Goal: Navigation & Orientation: Understand site structure

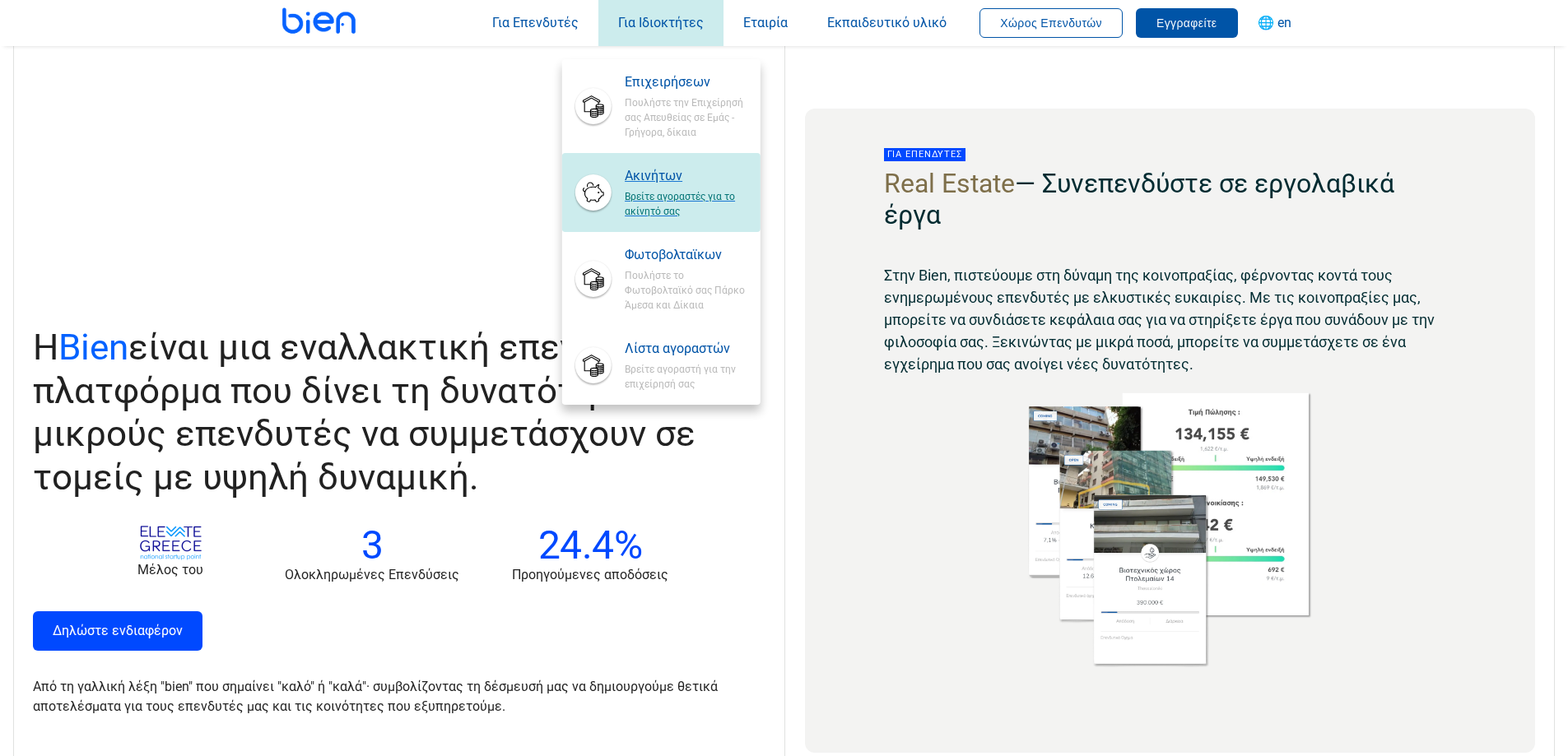
click at [660, 189] on span "Βρείτε αγοραστές για το ακίνητό σας" at bounding box center [686, 202] width 122 height 32
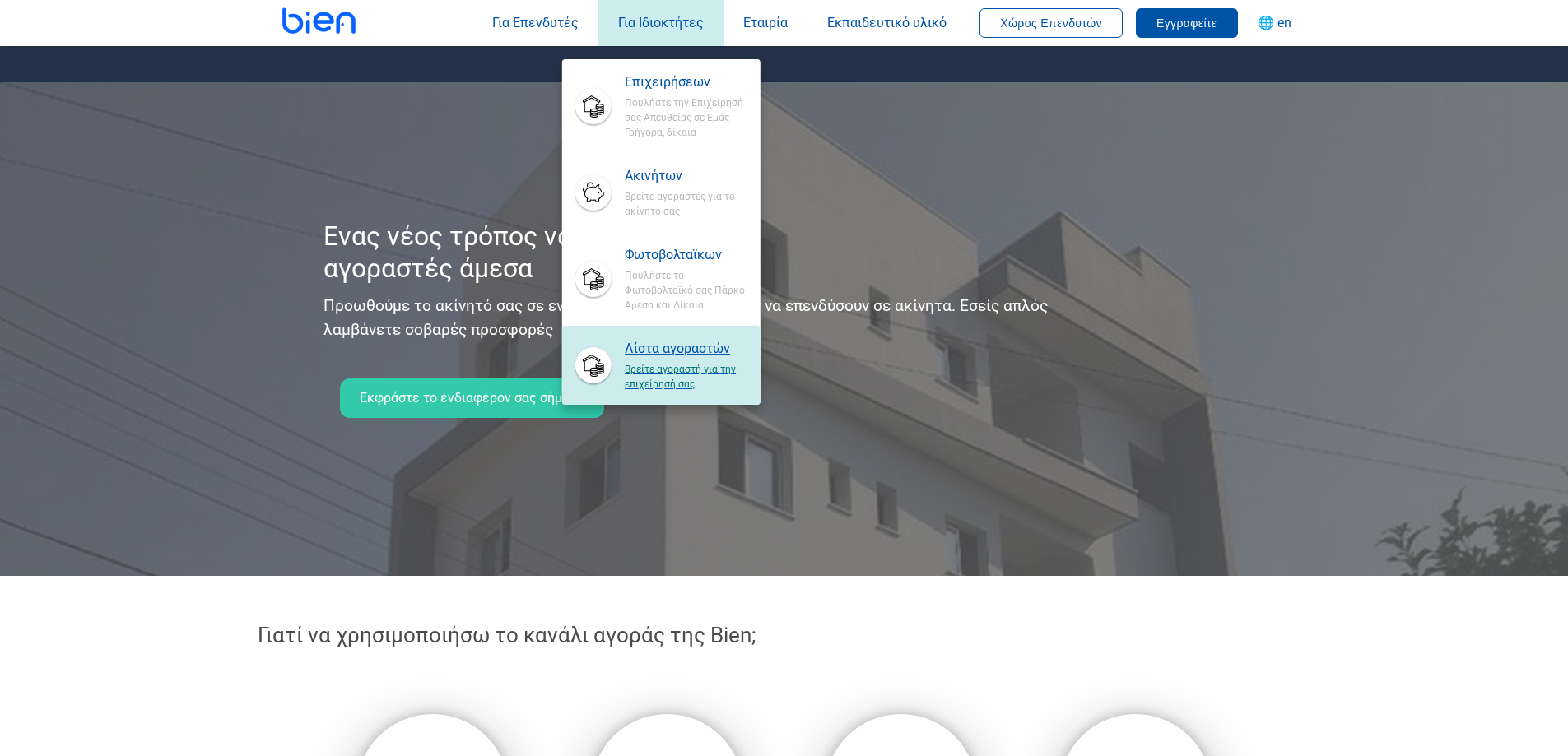
click at [667, 359] on span "Βρείτε αγοραστή για την επιχείρησή σας" at bounding box center [686, 375] width 122 height 32
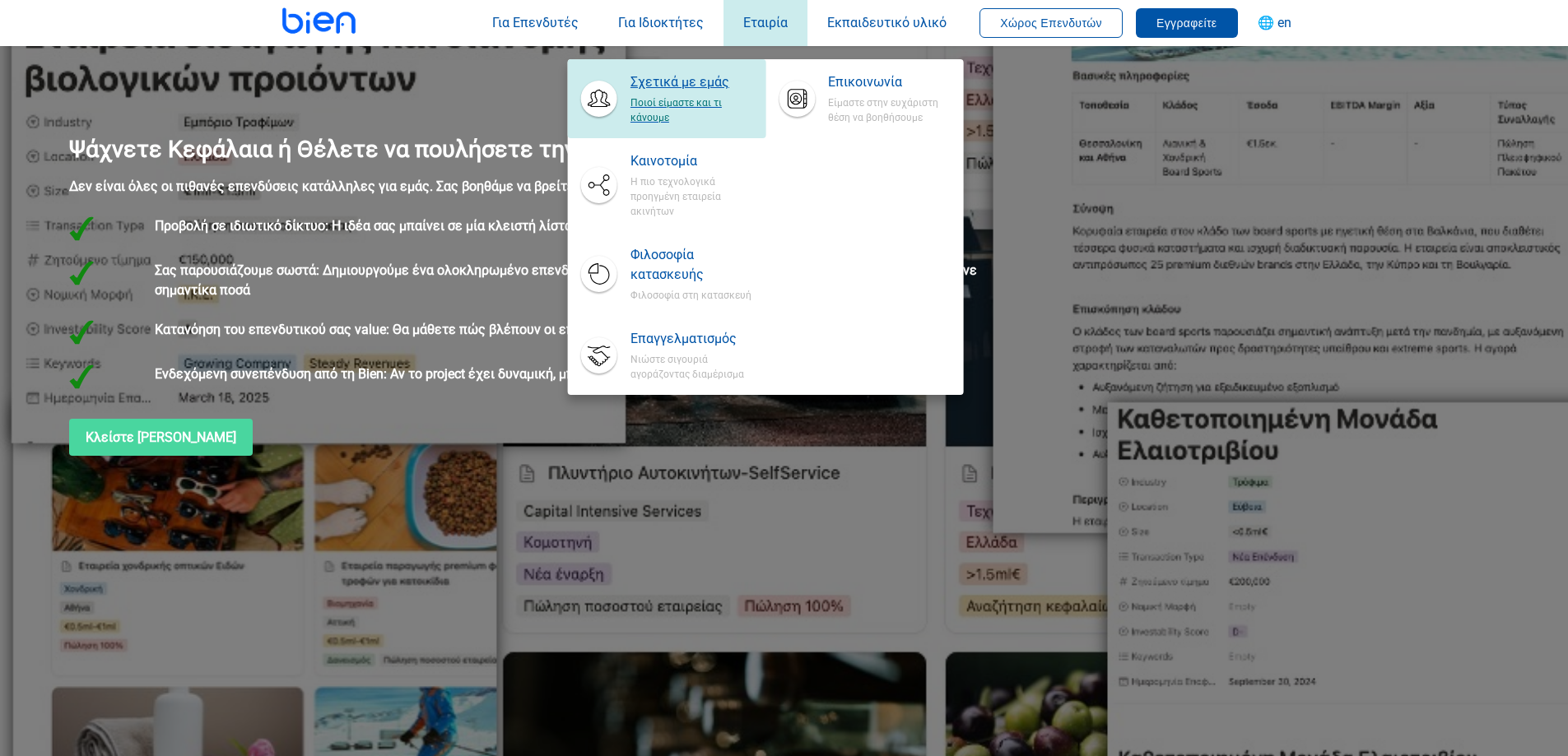
click at [702, 98] on span "Ποιοί είμαστε και τι κάνουμε" at bounding box center [692, 108] width 122 height 32
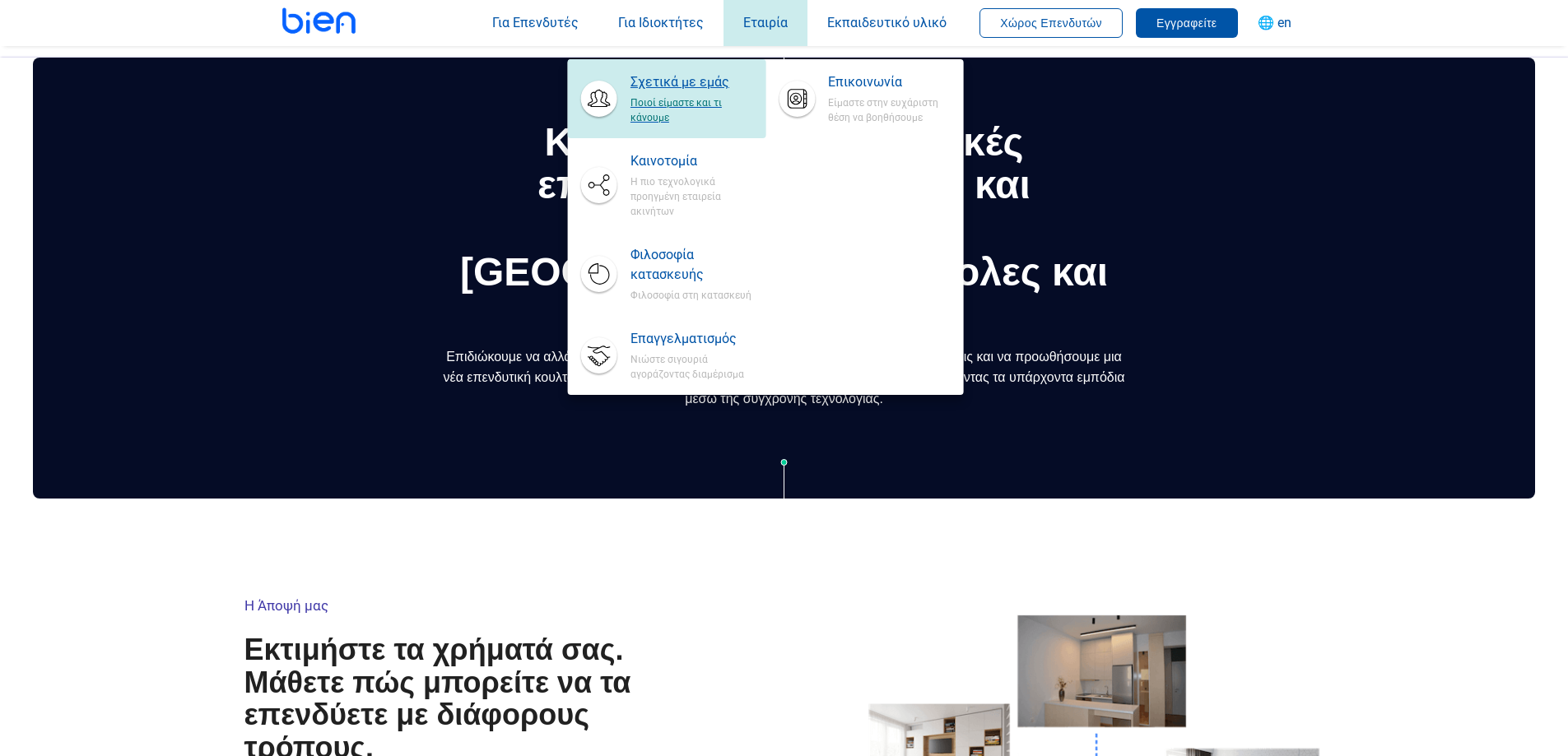
click at [694, 99] on span "Ποιοί είμαστε και τι κάνουμε" at bounding box center [692, 108] width 122 height 32
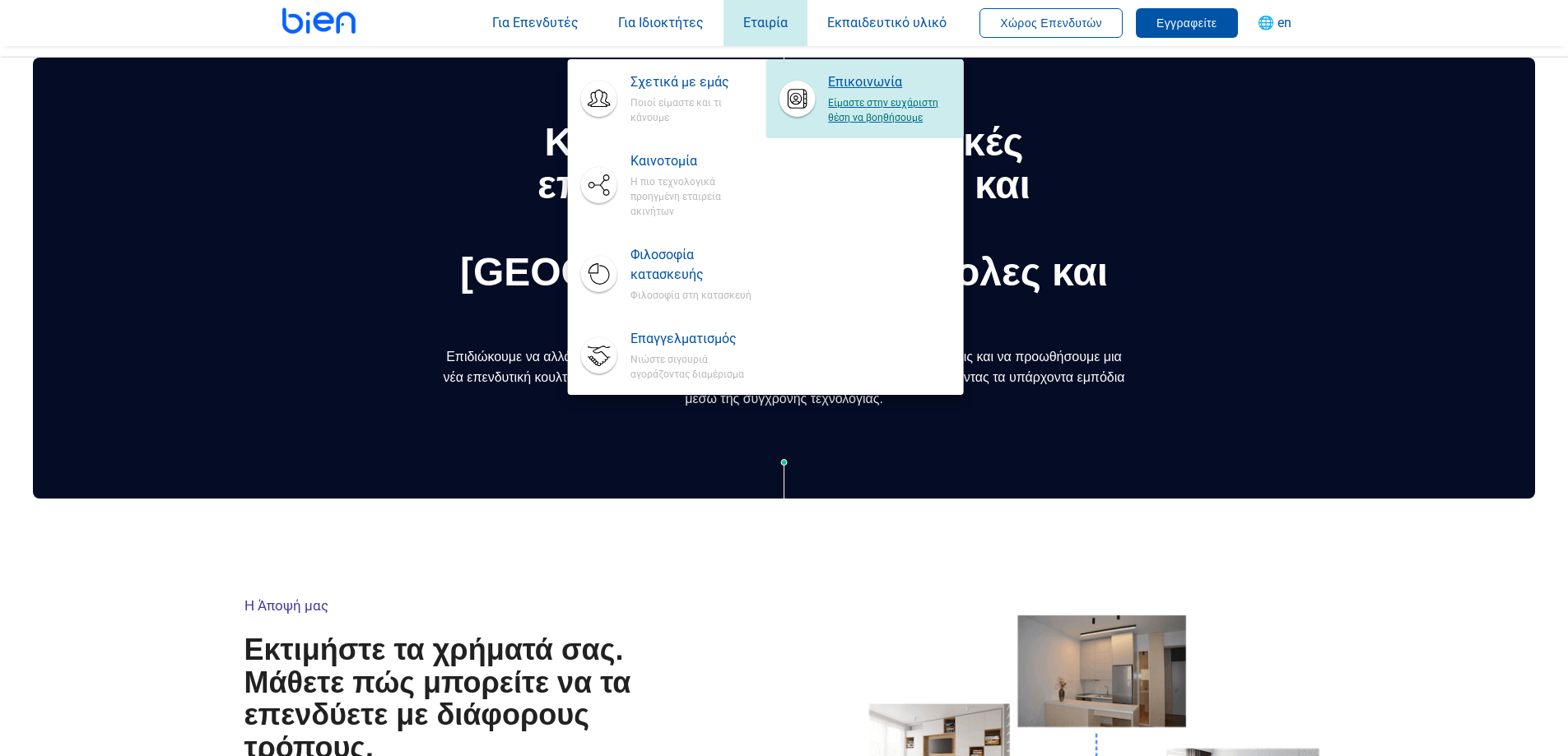
click at [892, 98] on span "Είμαστε στην ευχάριστη θέση να βοηθήσουμε" at bounding box center [889, 108] width 122 height 32
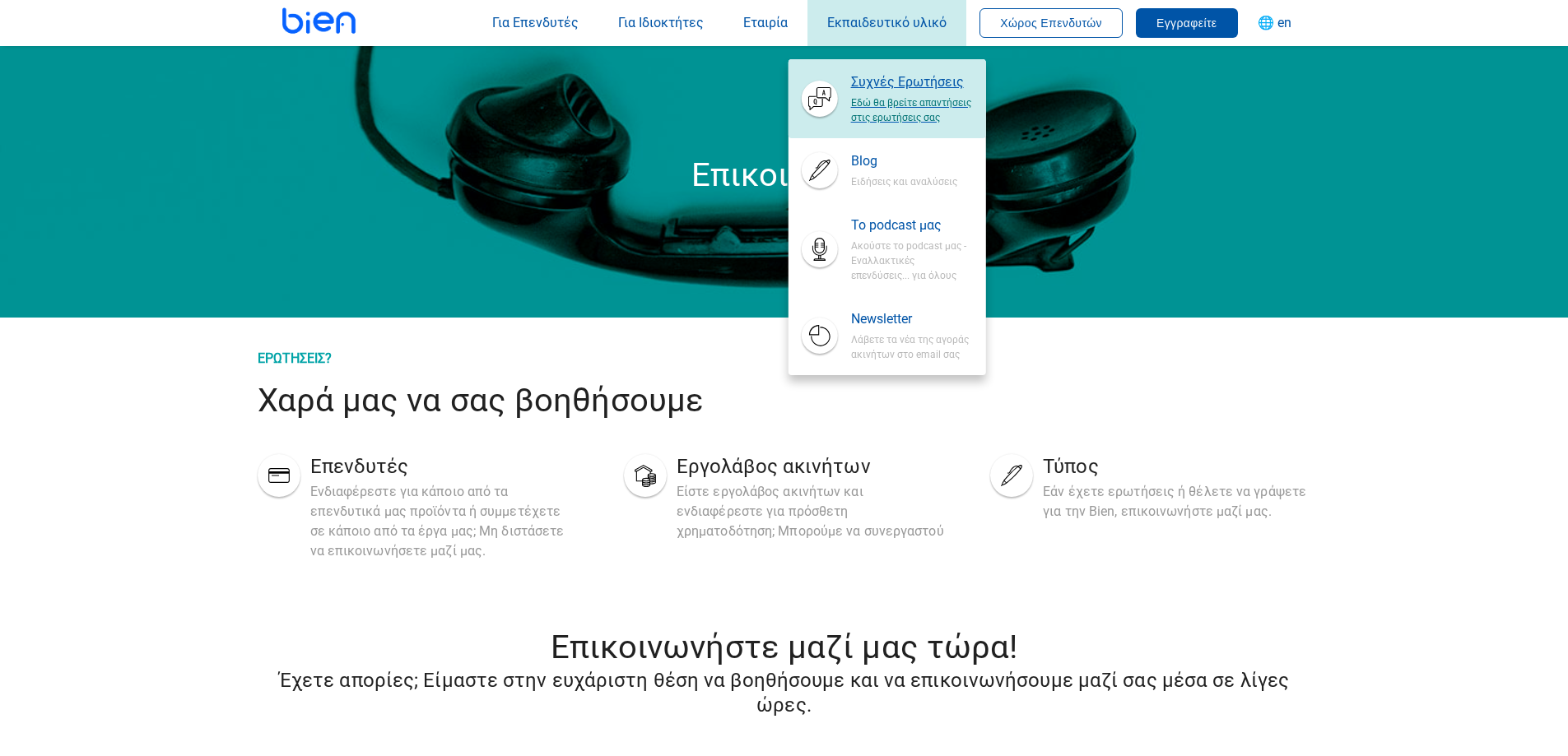
click at [921, 86] on span "Συχνές Ερωτήσεις" at bounding box center [912, 83] width 122 height 20
